Goal: Find specific page/section: Find specific page/section

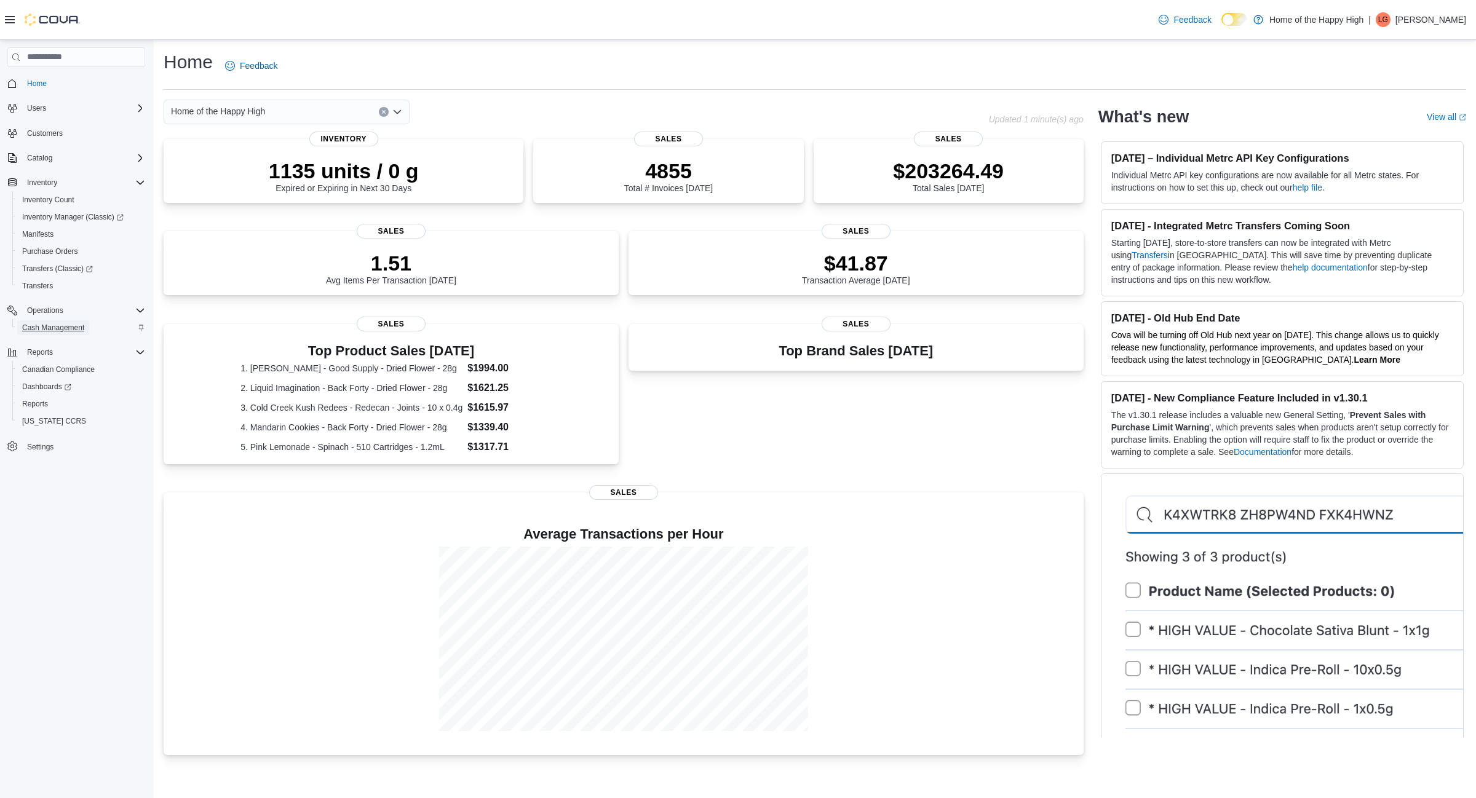
click at [50, 331] on span "Cash Management" at bounding box center [53, 328] width 62 height 10
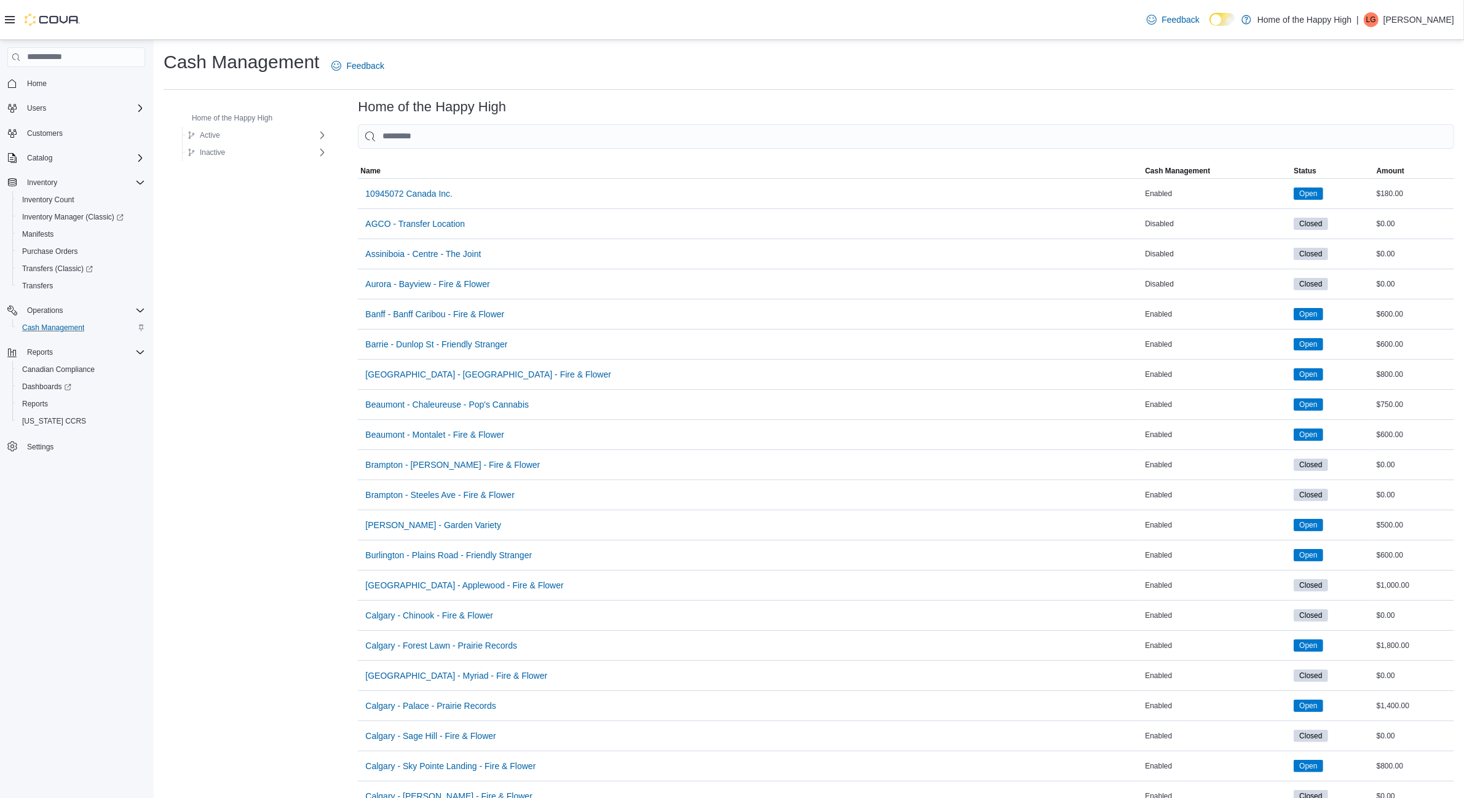
click at [537, 142] on input "This is a search bar. As you type, the results lower in the page will automatic…" at bounding box center [906, 136] width 1096 height 25
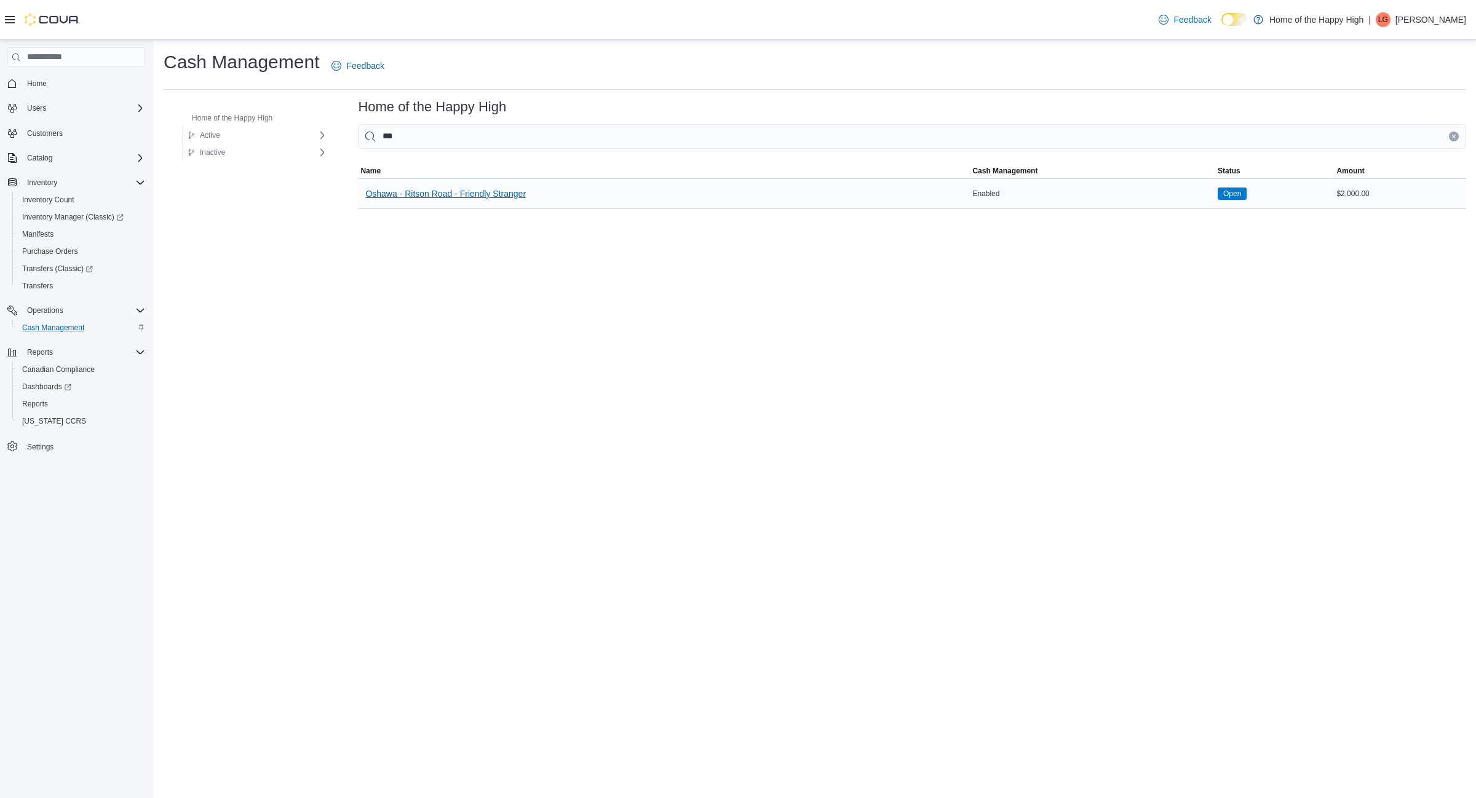
type input "***"
click at [454, 197] on span "Oshawa - Ritson Road - Friendly Stranger" at bounding box center [445, 194] width 160 height 12
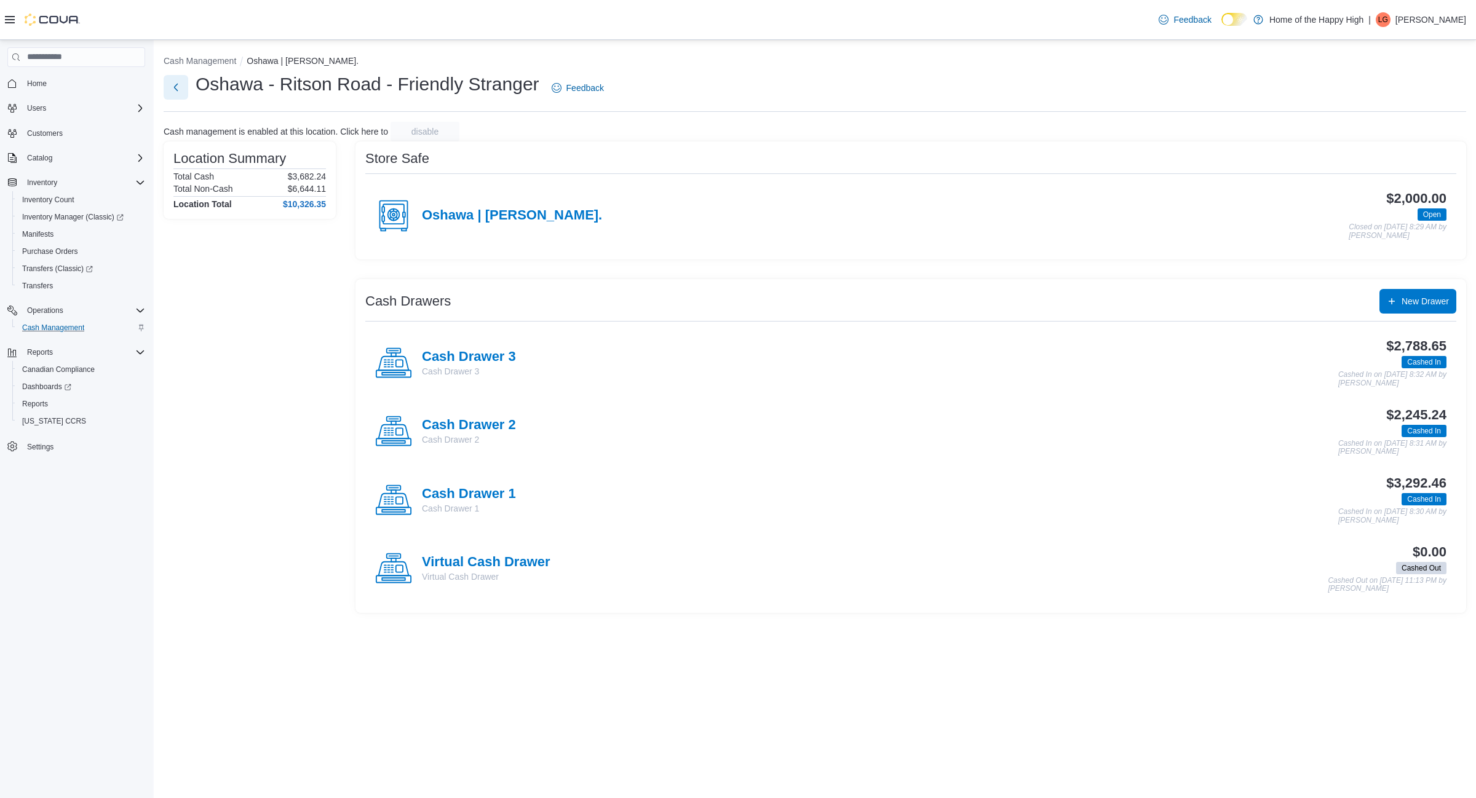
click at [179, 91] on button "Next" at bounding box center [176, 87] width 25 height 25
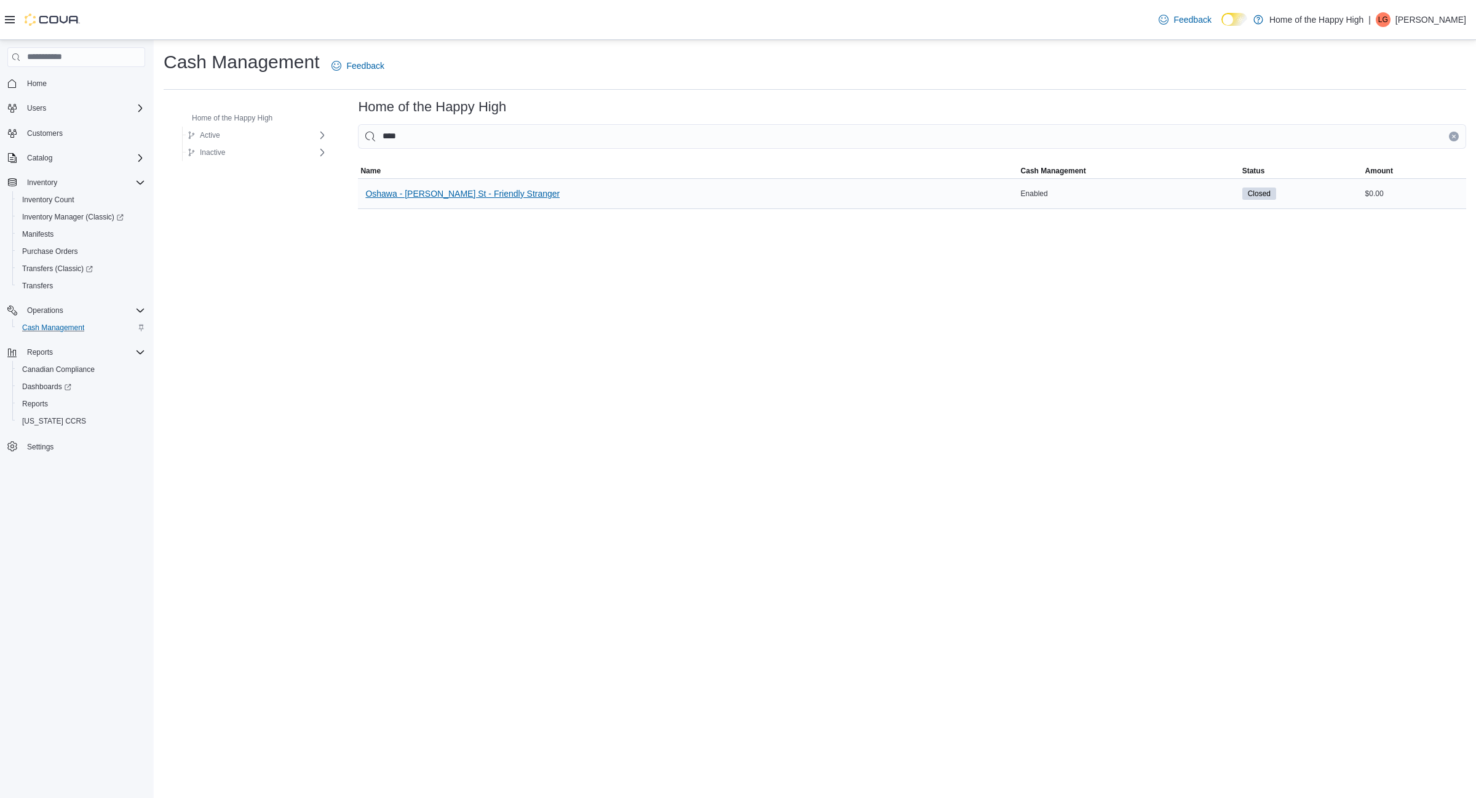
type input "****"
click at [474, 197] on span "Oshawa - [PERSON_NAME] St - Friendly Stranger" at bounding box center [462, 194] width 194 height 12
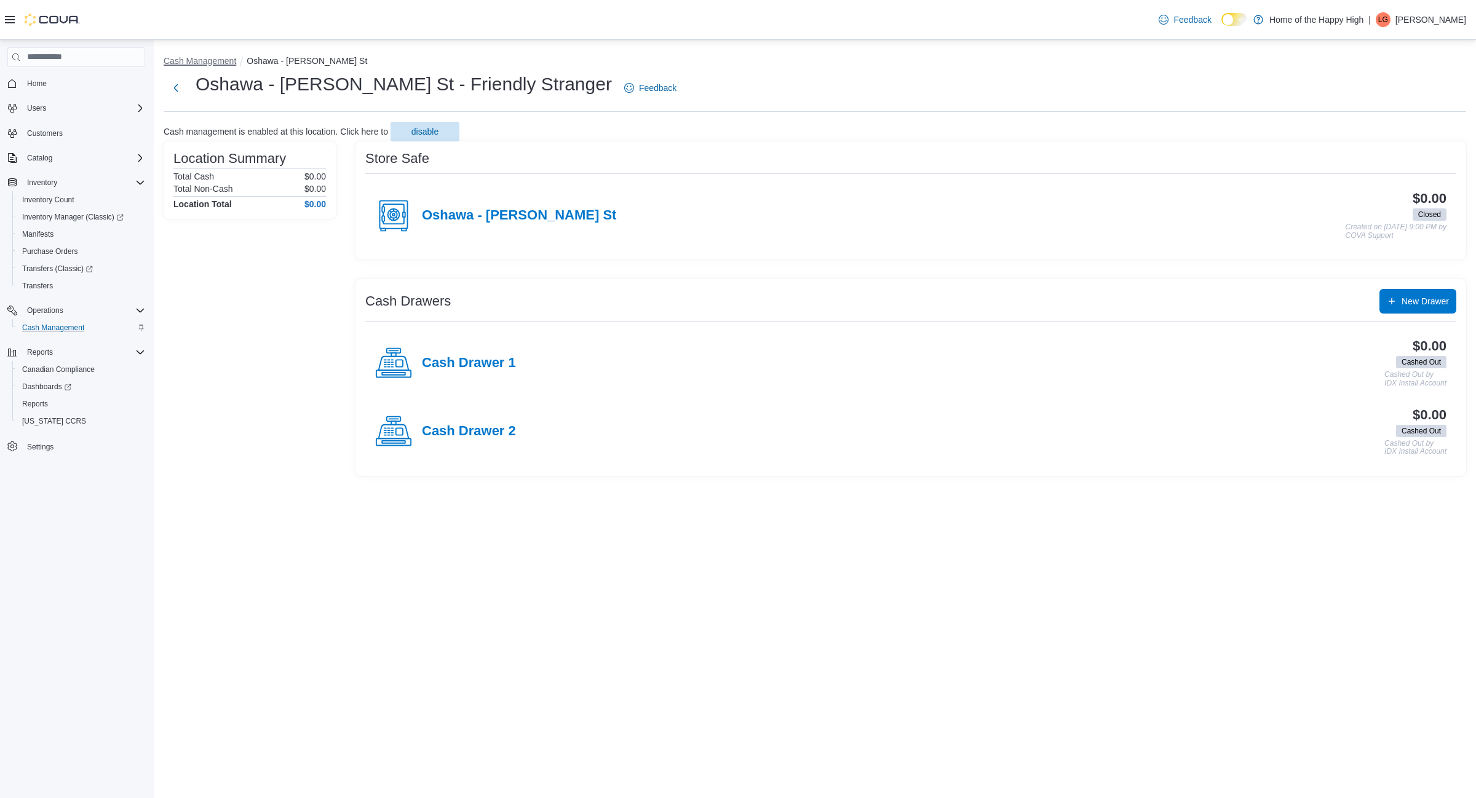
click at [219, 61] on button "Cash Management" at bounding box center [200, 61] width 73 height 10
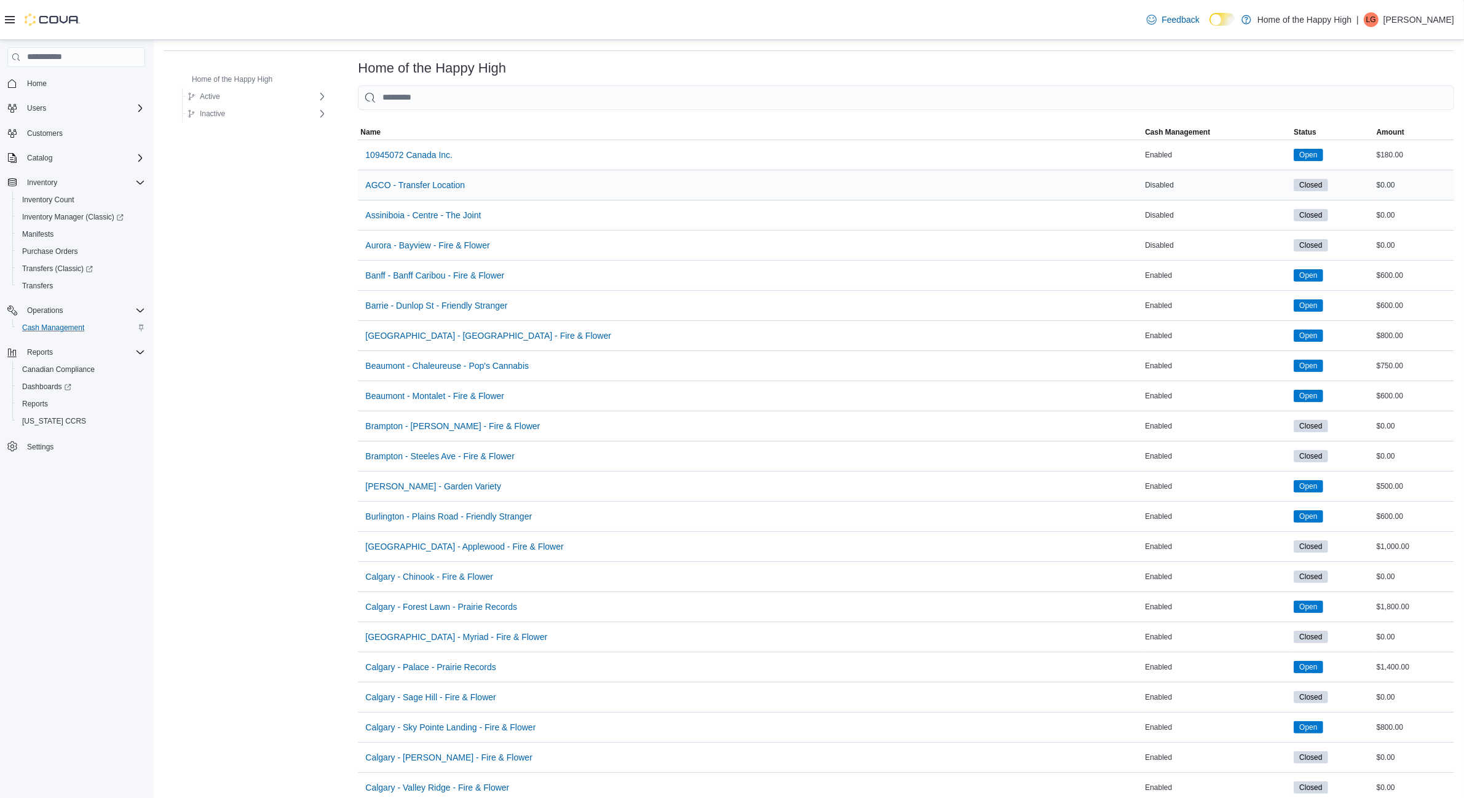
scroll to position [77, 0]
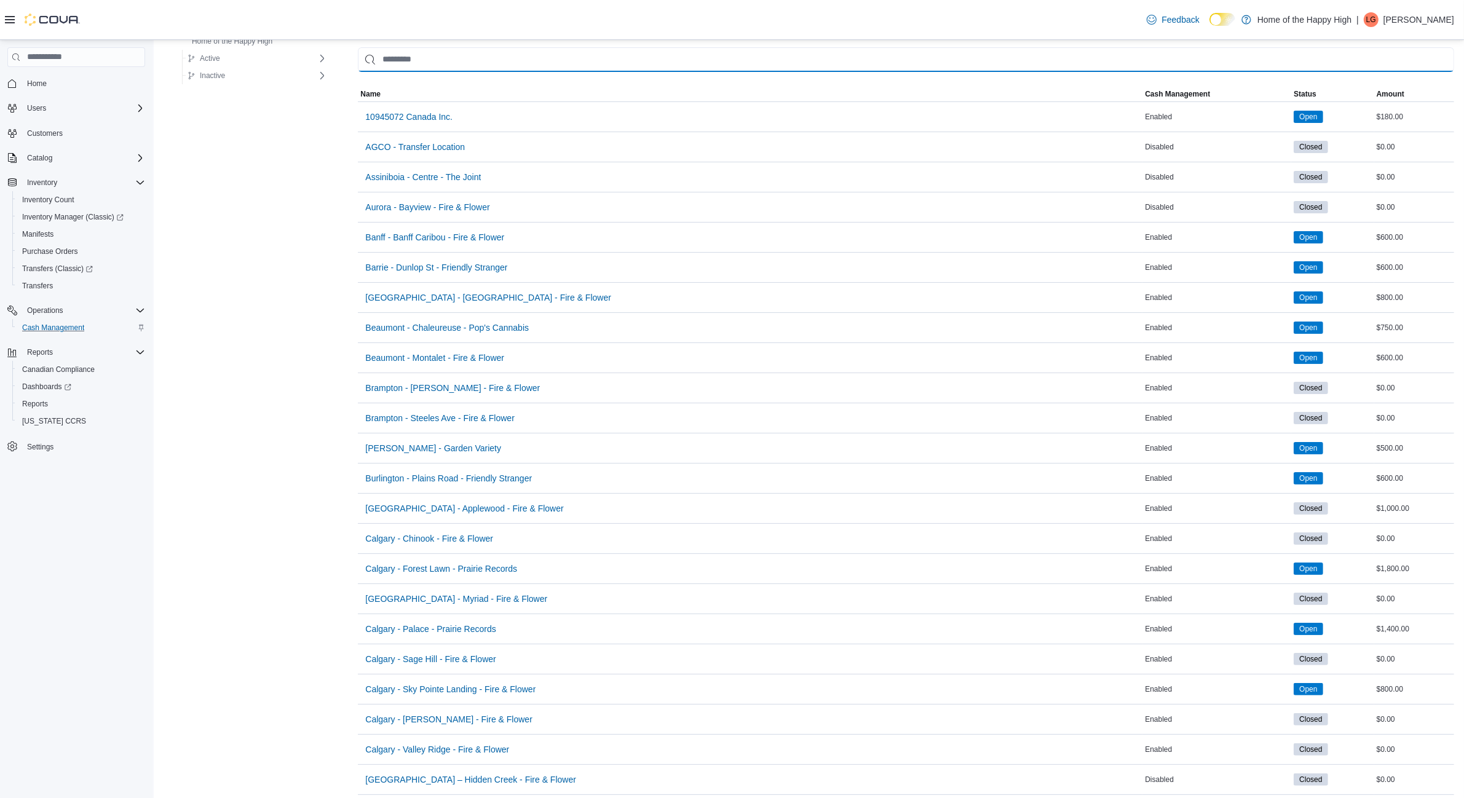
click at [509, 63] on input "This is a search bar. As you type, the results lower in the page will automatic…" at bounding box center [906, 59] width 1096 height 25
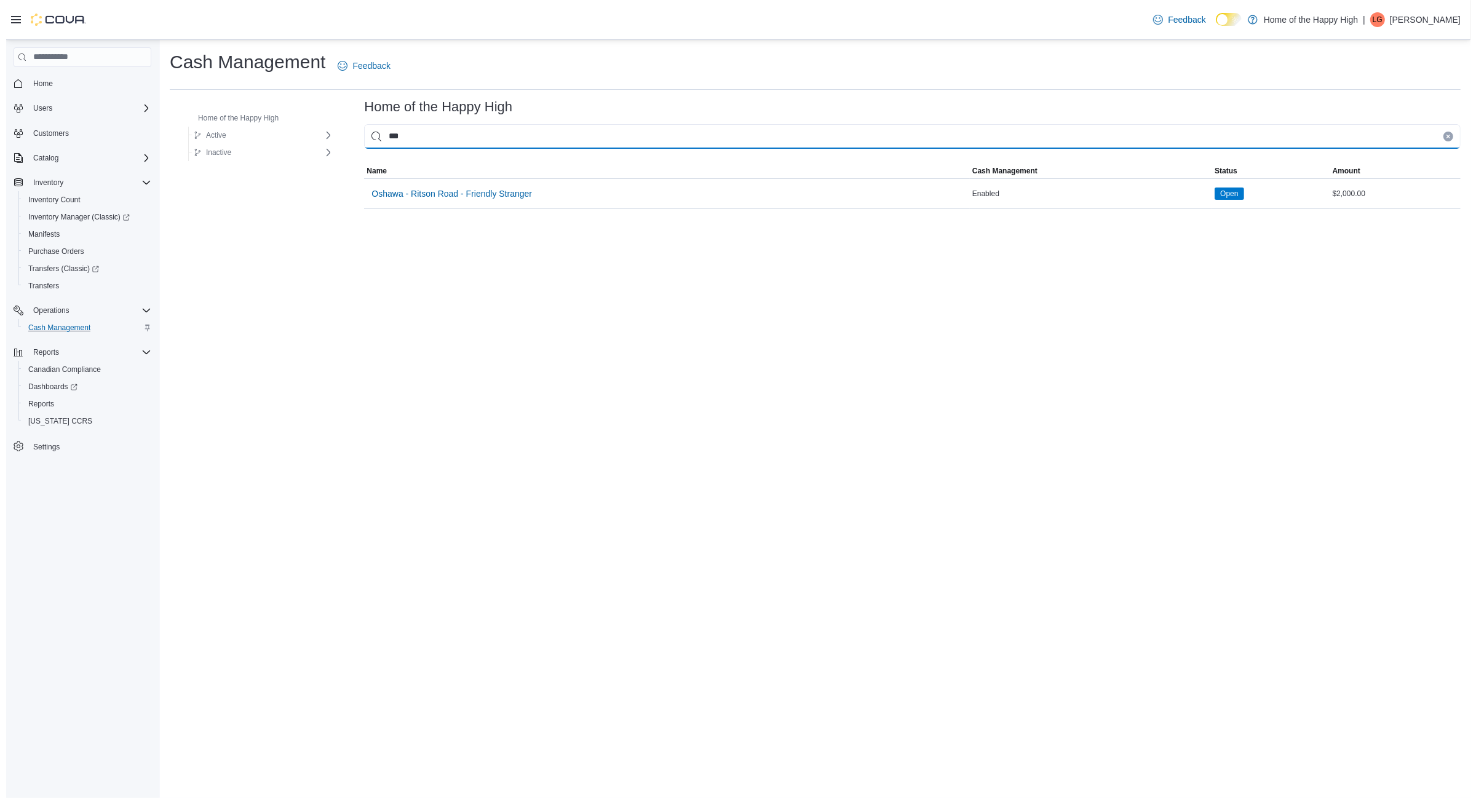
scroll to position [0, 0]
type input "***"
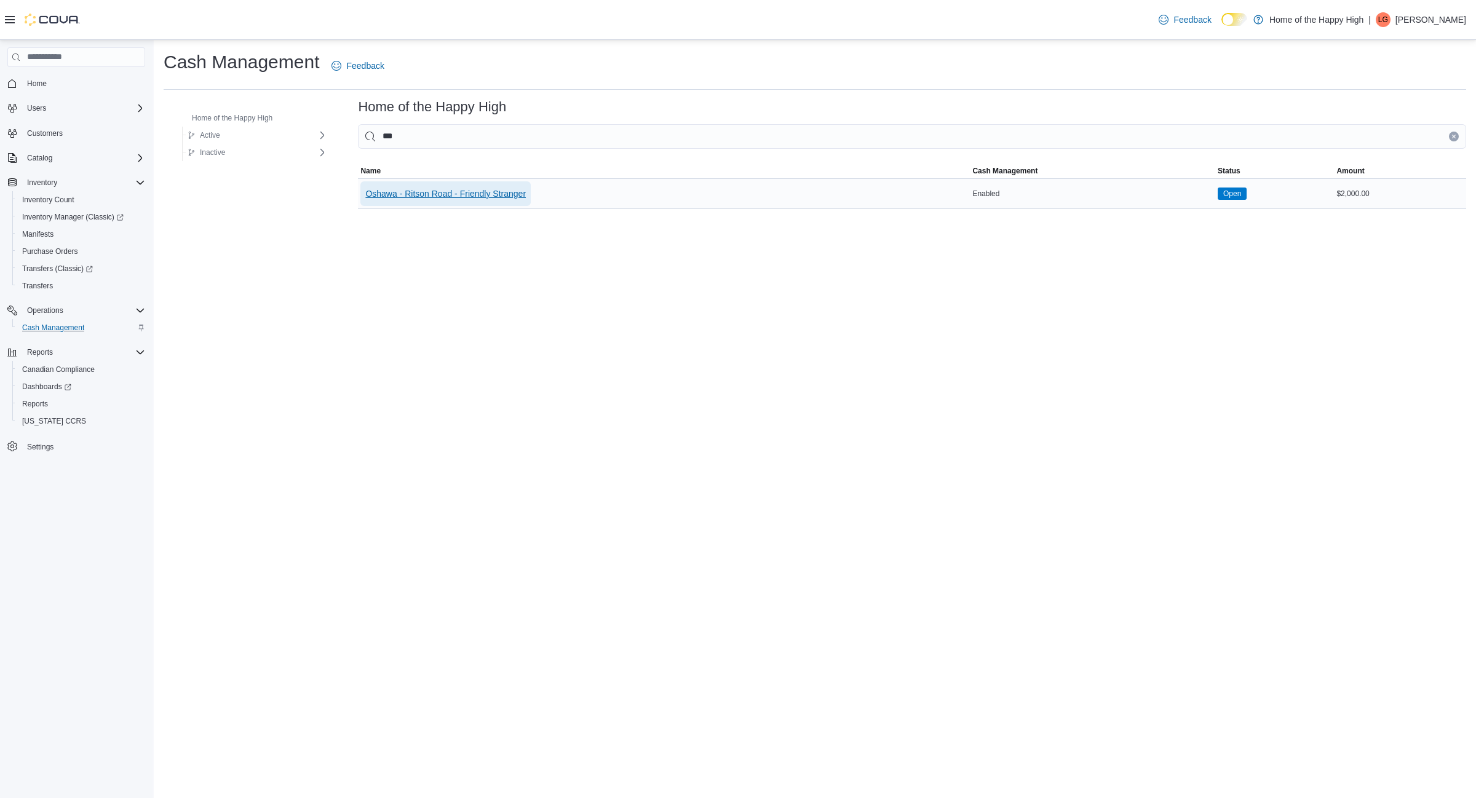
click at [459, 196] on span "Oshawa - Ritson Road - Friendly Stranger" at bounding box center [445, 194] width 160 height 12
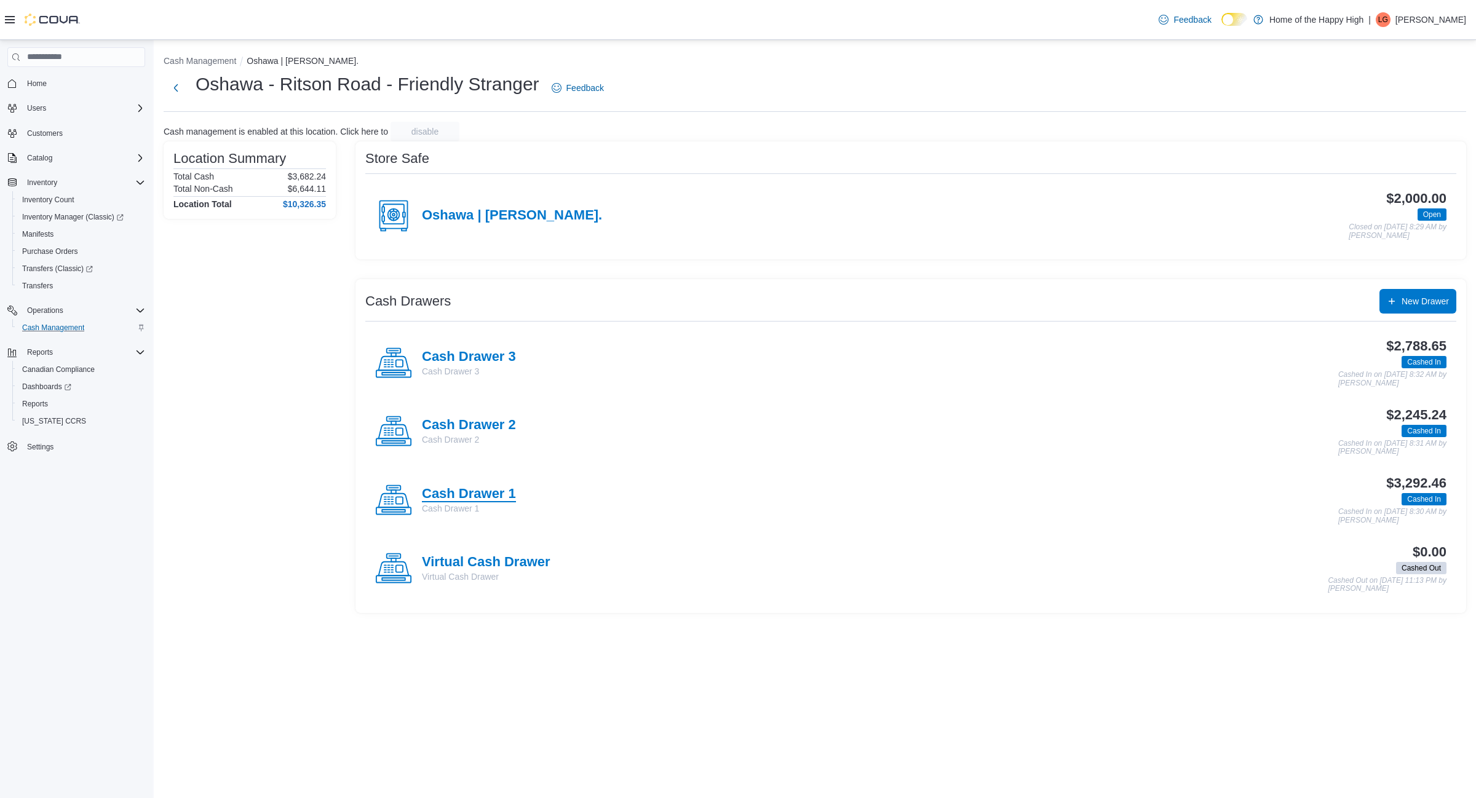
click at [490, 494] on h4 "Cash Drawer 1" at bounding box center [469, 494] width 94 height 16
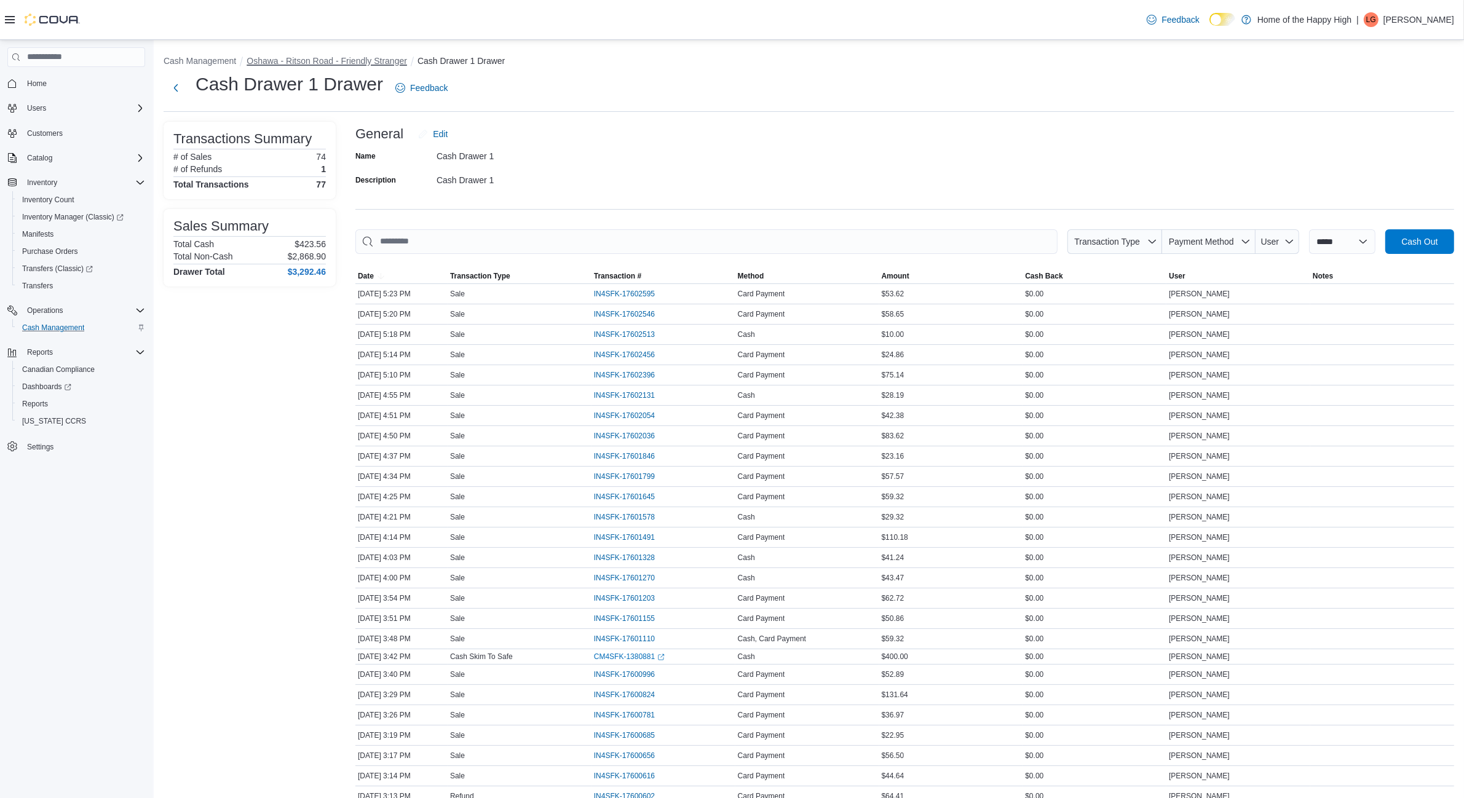
click at [373, 61] on button "Oshawa - Ritson Road - Friendly Stranger" at bounding box center [327, 61] width 160 height 10
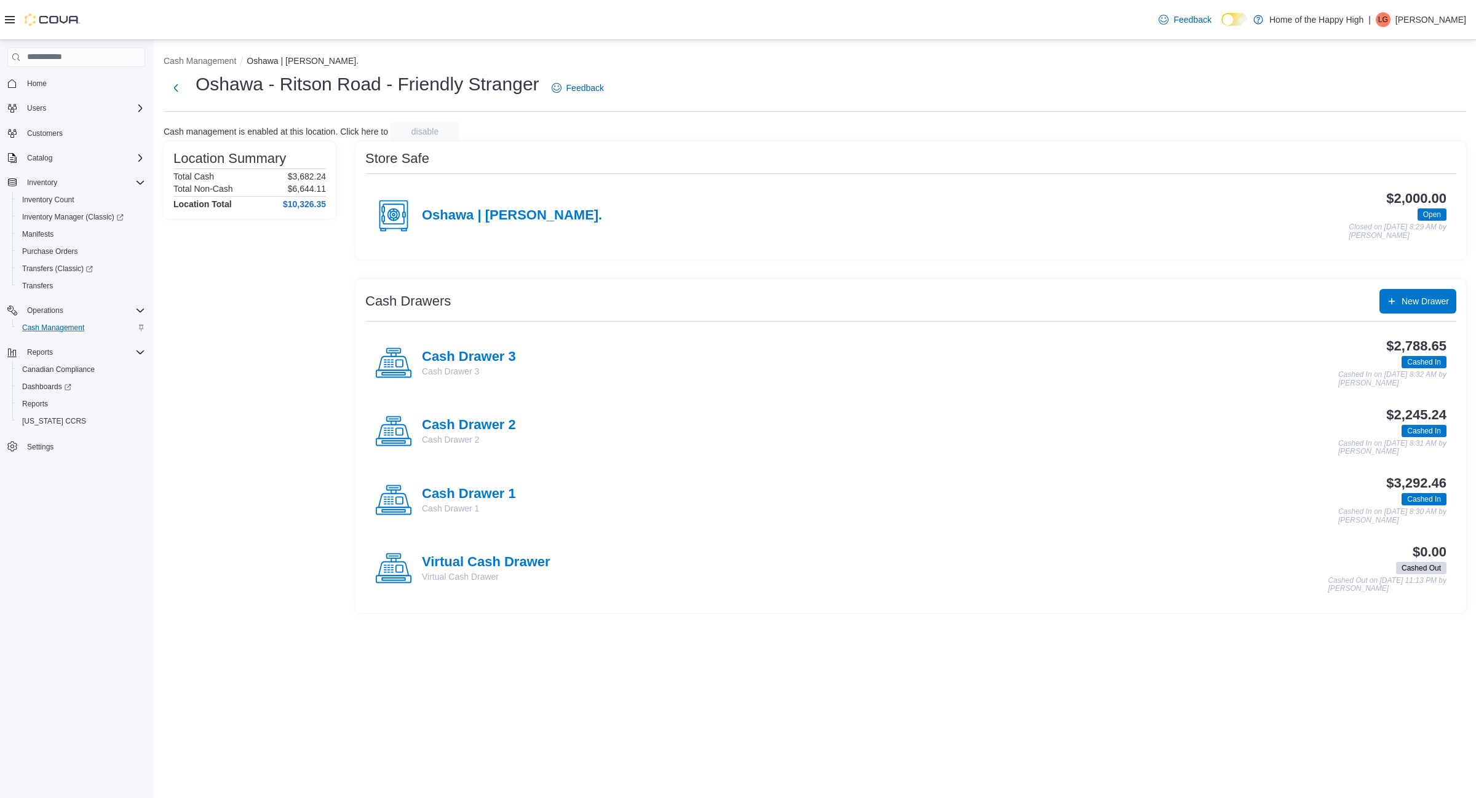
click at [493, 417] on div "Cash Drawer 2 Cash Drawer 2" at bounding box center [445, 431] width 141 height 37
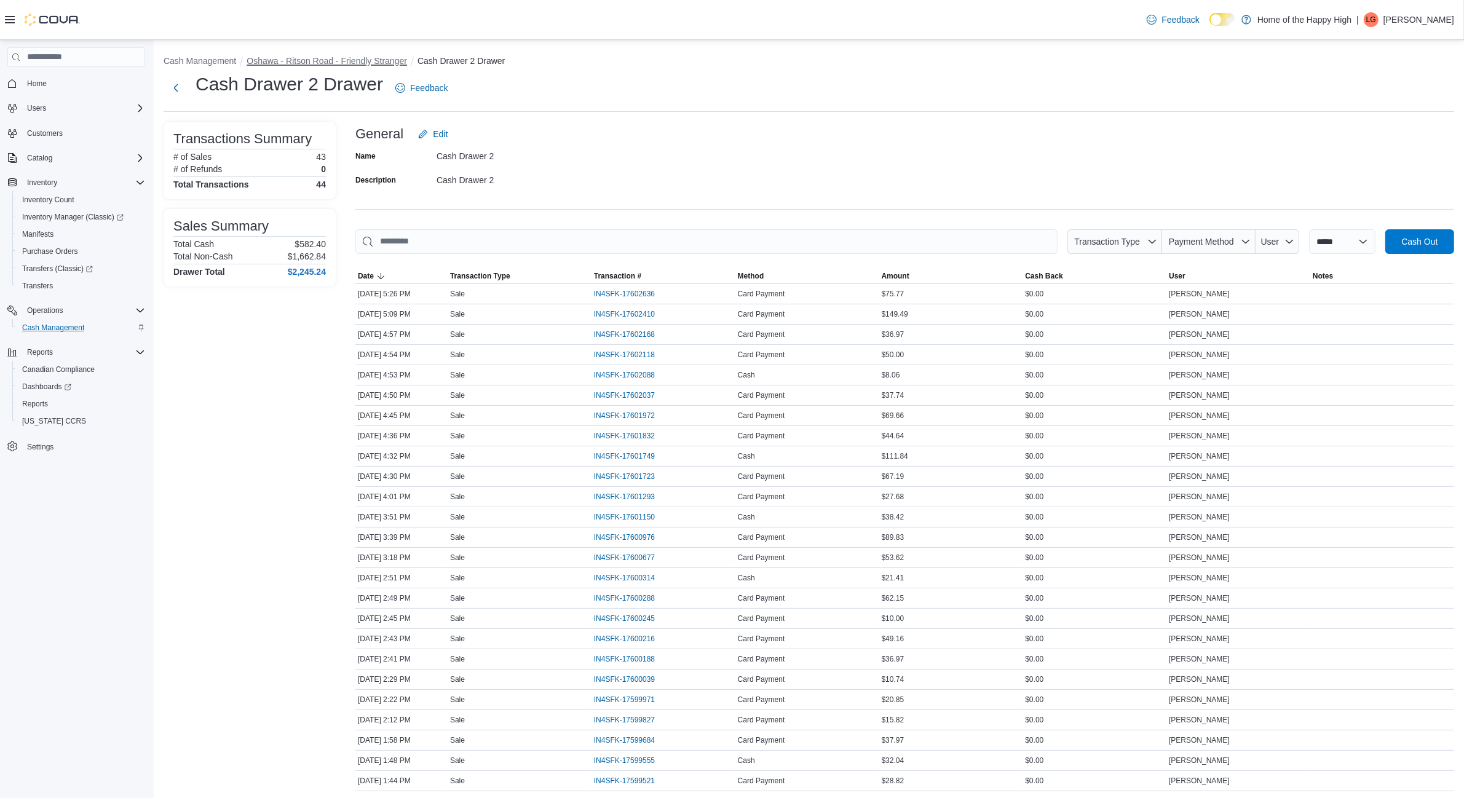
click at [361, 57] on button "Oshawa - Ritson Road - Friendly Stranger" at bounding box center [327, 61] width 160 height 10
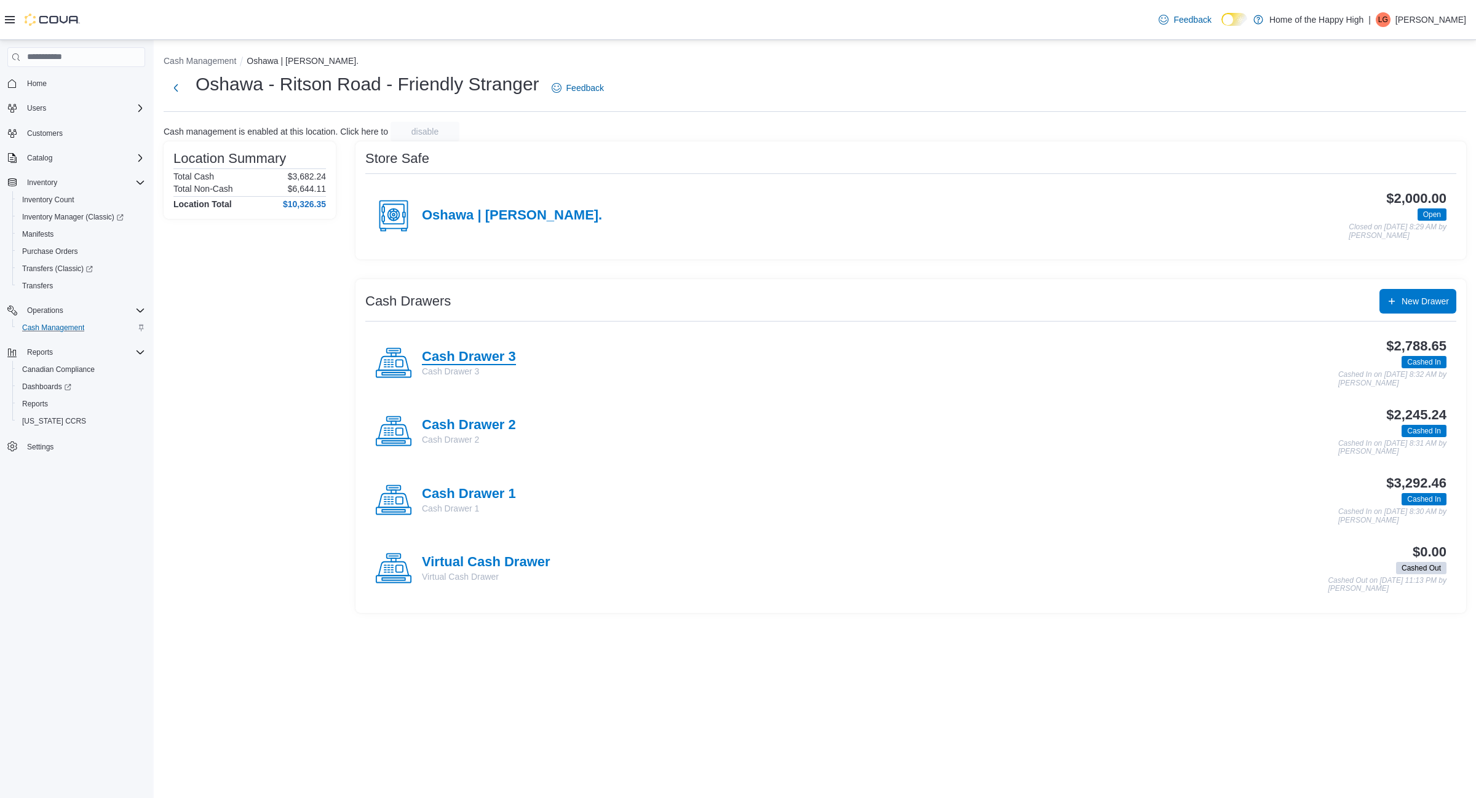
click at [465, 357] on h4 "Cash Drawer 3" at bounding box center [469, 357] width 94 height 16
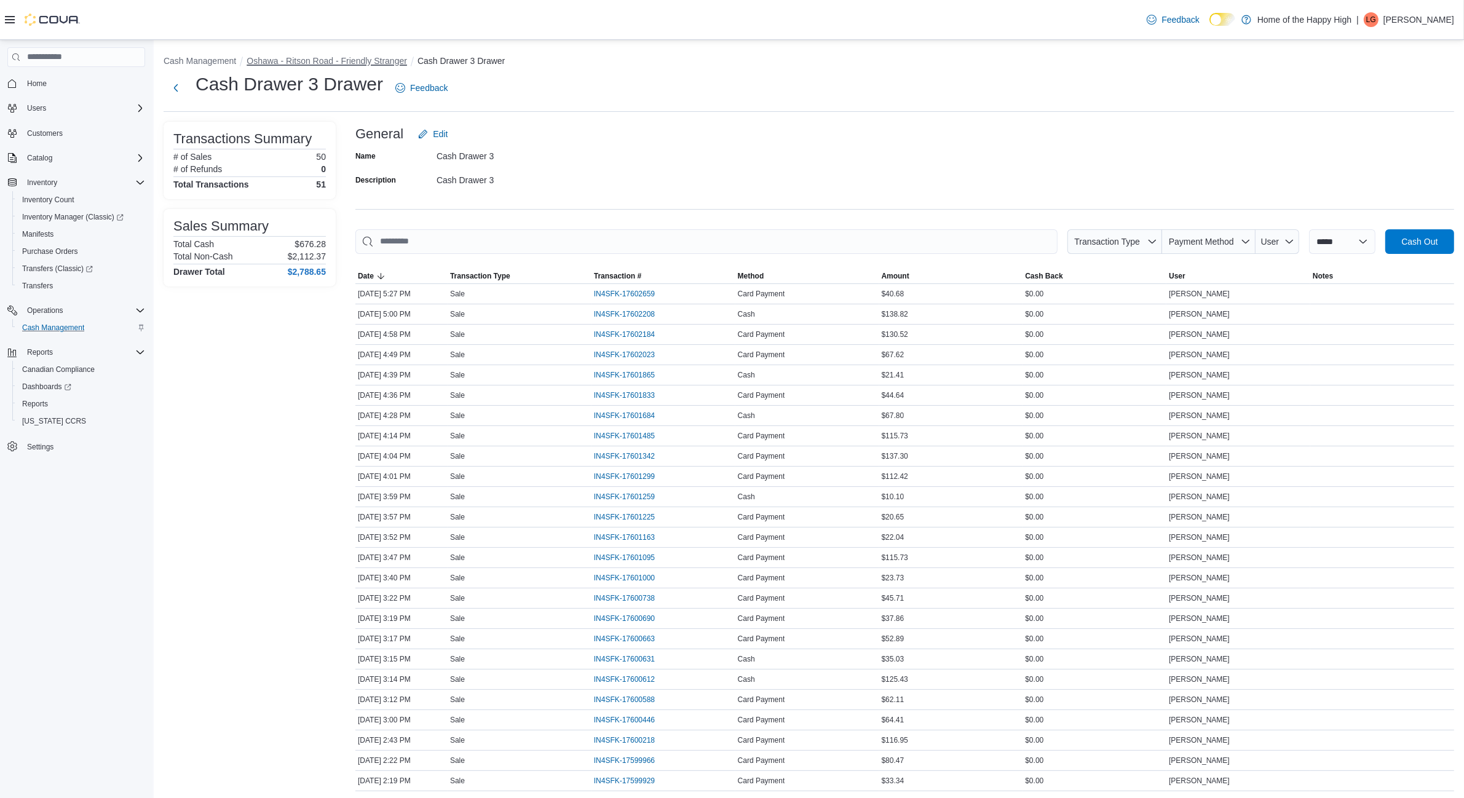
click at [334, 60] on button "Oshawa - Ritson Road - Friendly Stranger" at bounding box center [327, 61] width 160 height 10
